Goal: Task Accomplishment & Management: Manage account settings

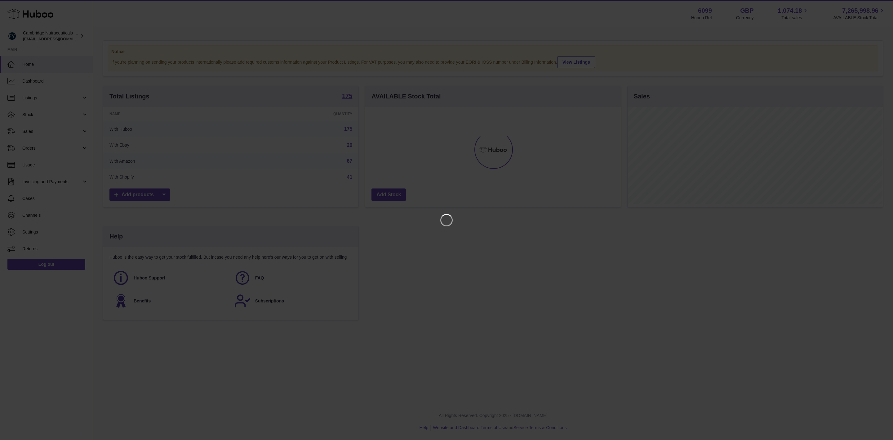
scroll to position [97, 255]
click at [874, 5] on icon "Close" at bounding box center [876, 5] width 7 height 7
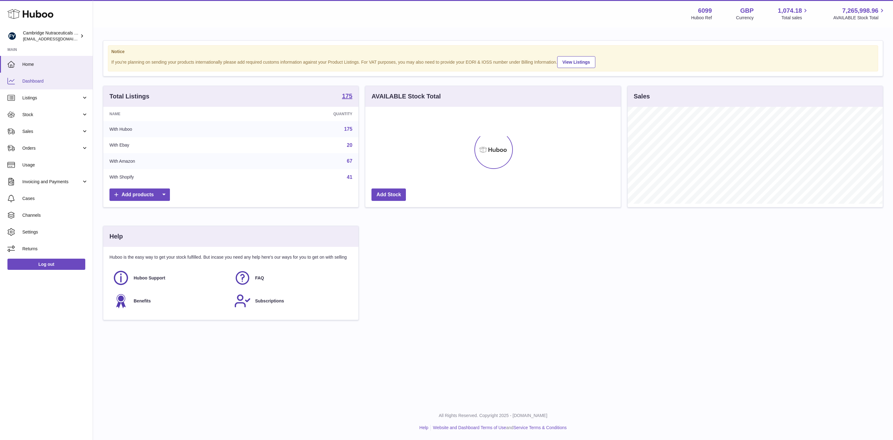
click at [38, 82] on span "Dashboard" at bounding box center [55, 81] width 66 height 6
click at [29, 94] on link "Listings" at bounding box center [46, 97] width 93 height 17
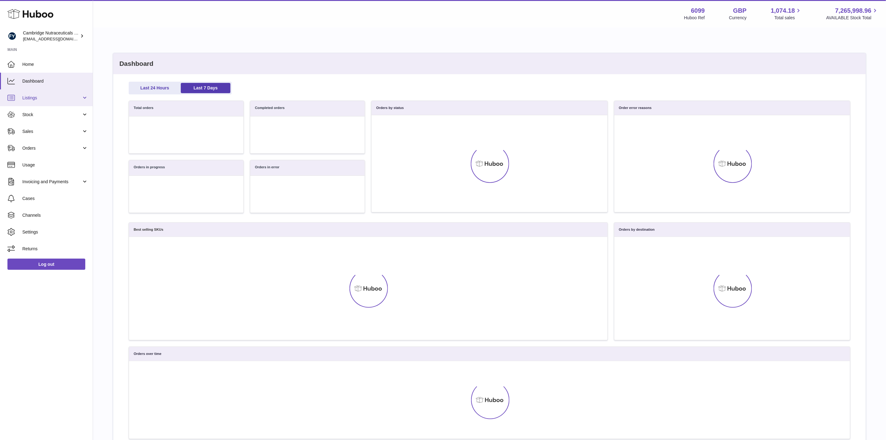
click at [32, 100] on span "Listings" at bounding box center [51, 98] width 59 height 6
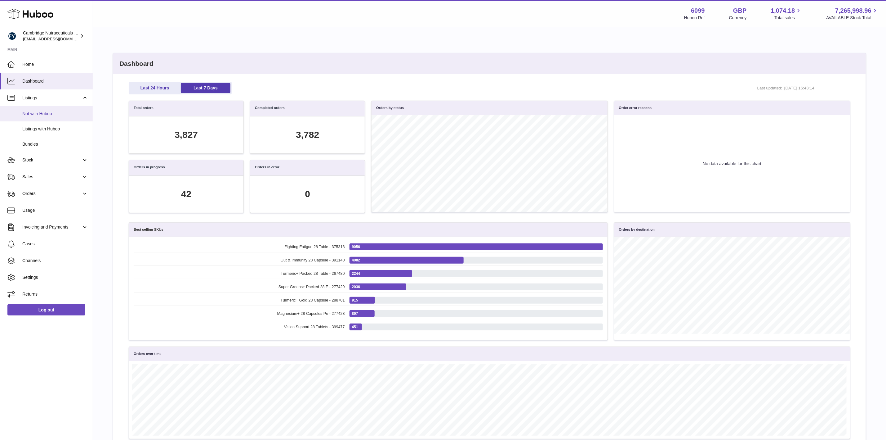
scroll to position [72, 715]
click at [33, 131] on span "Listings with Huboo" at bounding box center [55, 129] width 66 height 6
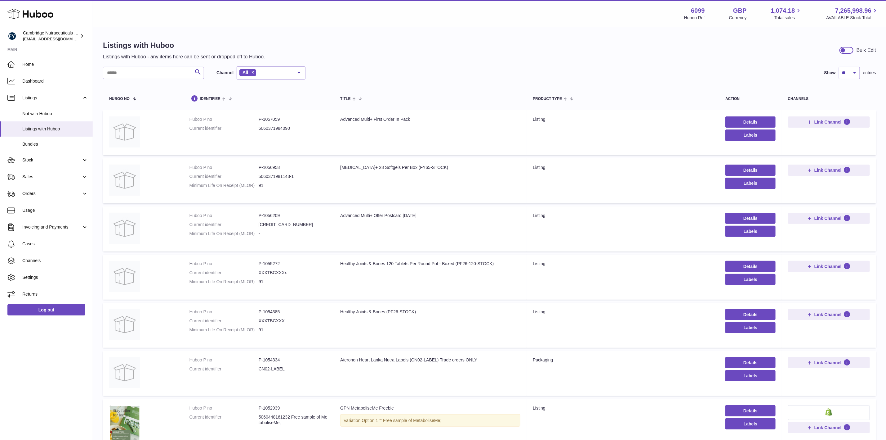
click at [137, 74] on input "text" at bounding box center [153, 73] width 101 height 12
type input "***"
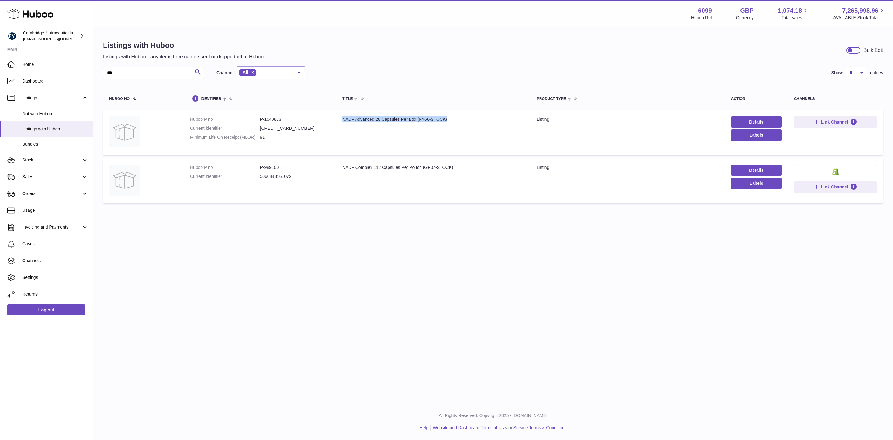
drag, startPoint x: 339, startPoint y: 118, endPoint x: 447, endPoint y: 120, distance: 108.0
click at [447, 120] on td "Title NAD+ Advanced 28 Capsules Per Box (FY66-STOCK)" at bounding box center [433, 132] width 194 height 45
click at [429, 141] on td "Title NAD+ Advanced 28 Capsules Per Box (FY66-STOCK)" at bounding box center [433, 132] width 194 height 45
click at [815, 123] on icon at bounding box center [817, 122] width 6 height 6
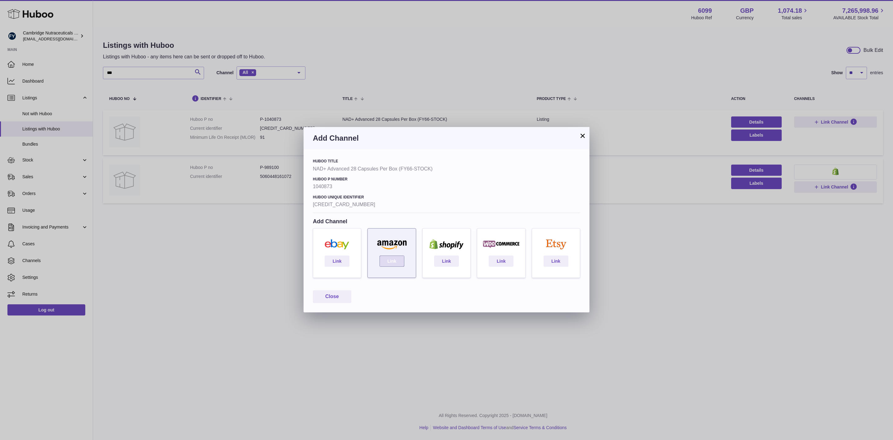
click at [391, 261] on link "Link" at bounding box center [392, 260] width 25 height 11
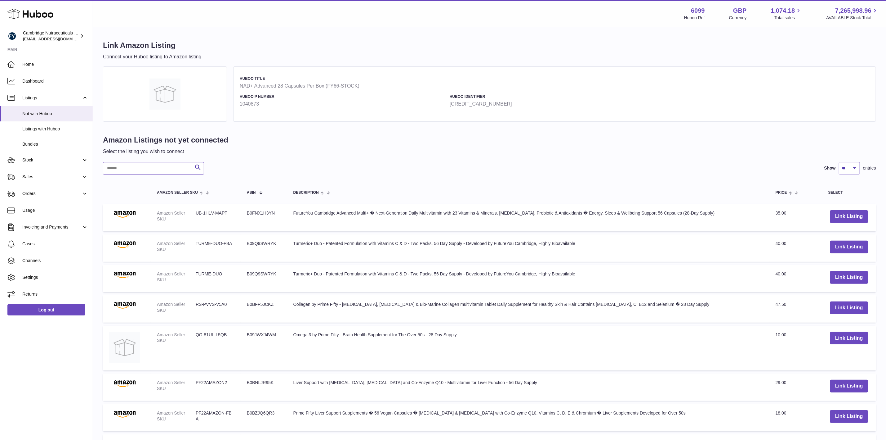
click at [156, 167] on input "text" at bounding box center [153, 168] width 101 height 12
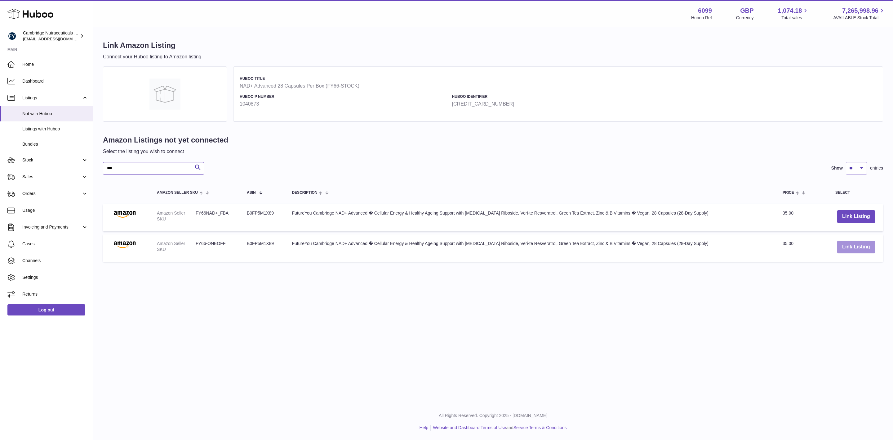
type input "***"
click at [845, 248] on button "Link Listing" at bounding box center [856, 246] width 38 height 13
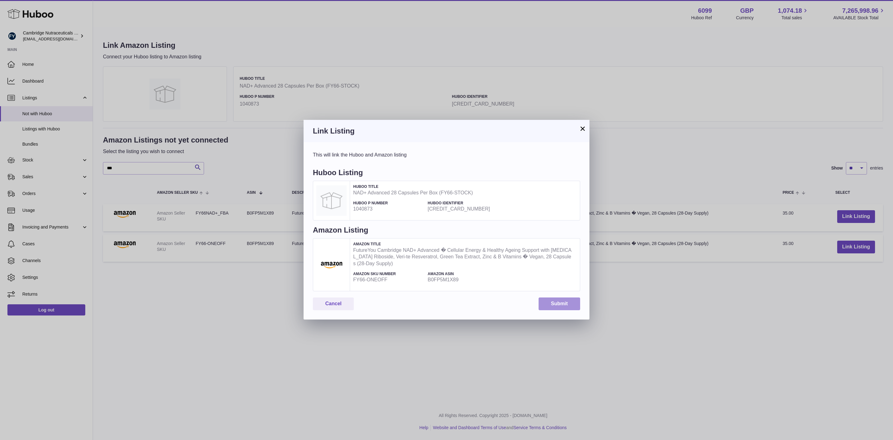
click at [553, 305] on button "Submit" at bounding box center [560, 303] width 42 height 13
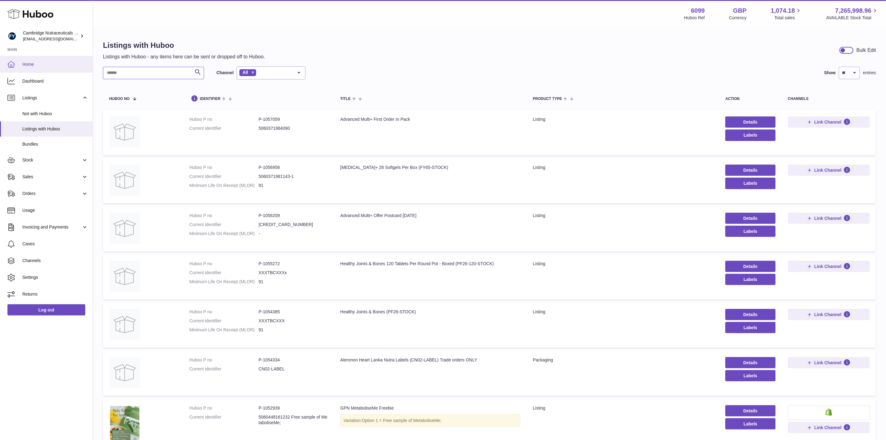
drag, startPoint x: 158, startPoint y: 72, endPoint x: 21, endPoint y: 70, distance: 136.8
click at [22, 70] on div "Huboo Cambridge Nutraceuticals Ltd [EMAIL_ADDRESS][DOMAIN_NAME] Main Home Dashb…" at bounding box center [443, 338] width 886 height 676
click at [124, 75] on input "text" at bounding box center [153, 73] width 101 height 12
type input "********"
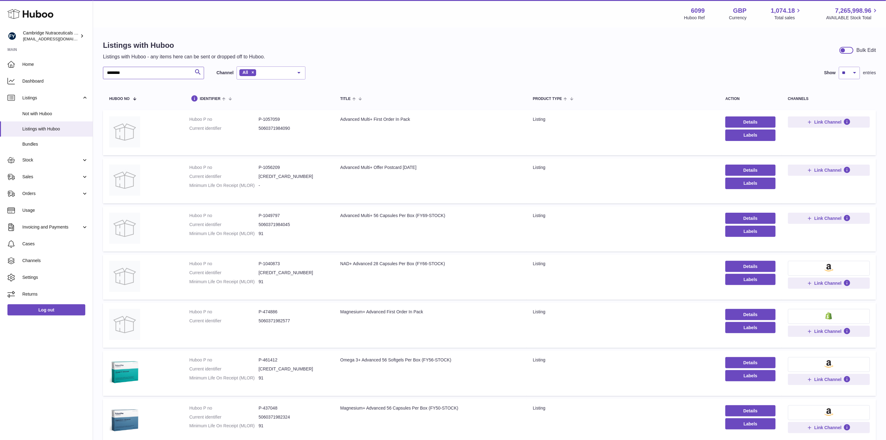
scroll to position [47, 0]
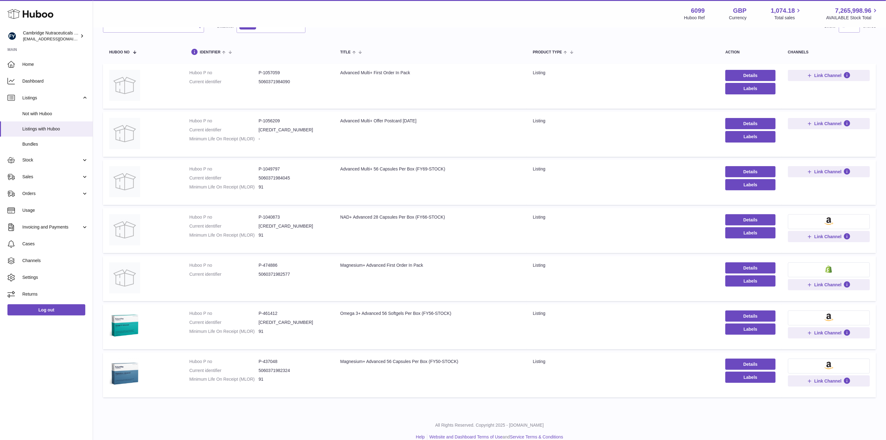
click at [309, 188] on dd "91" at bounding box center [293, 187] width 69 height 6
